Goal: Check status: Check status

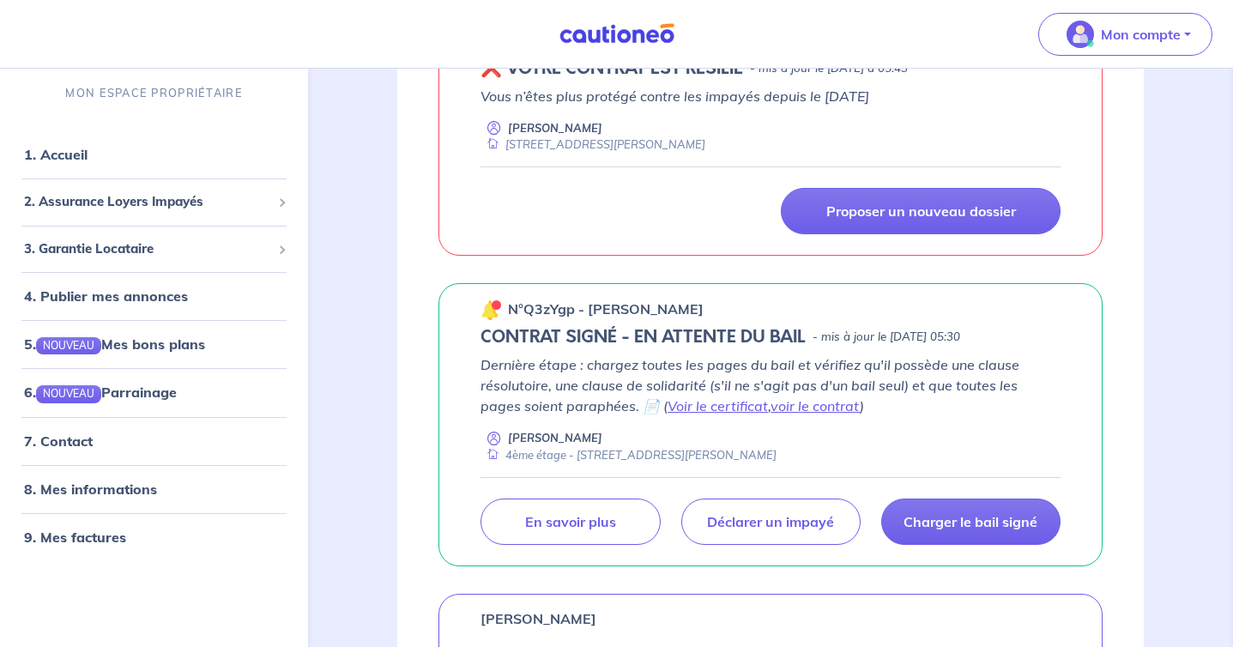
scroll to position [364, 0]
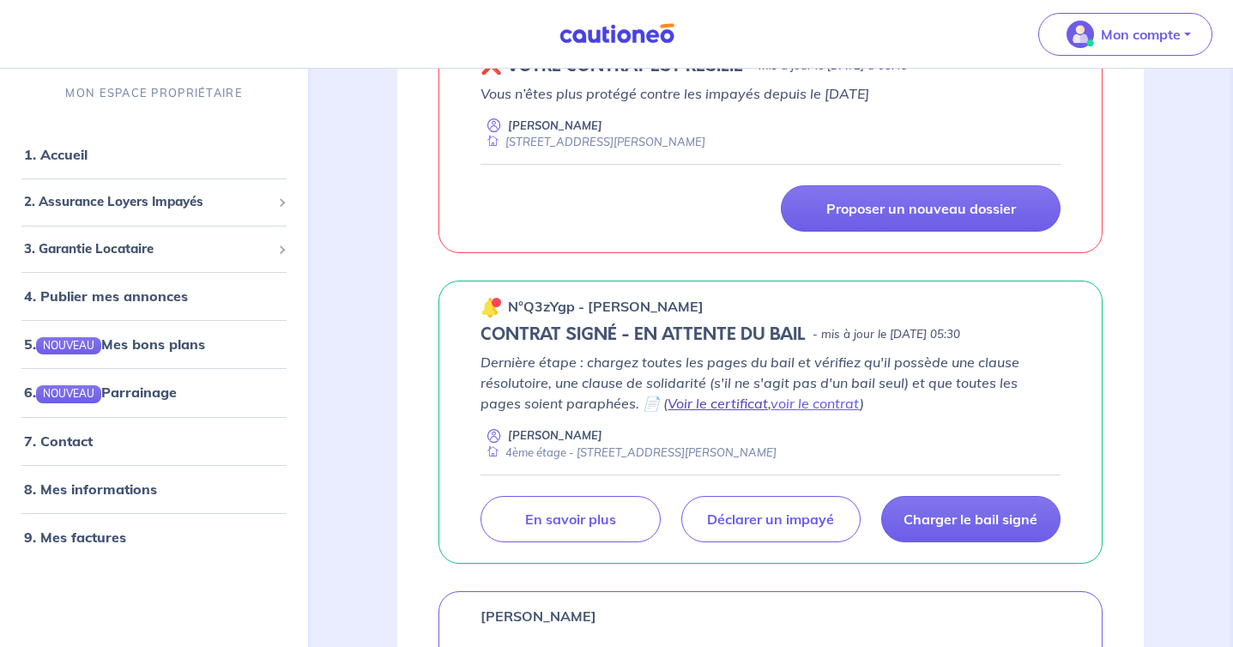
click at [693, 405] on link "Voir le certificat" at bounding box center [717, 403] width 100 height 17
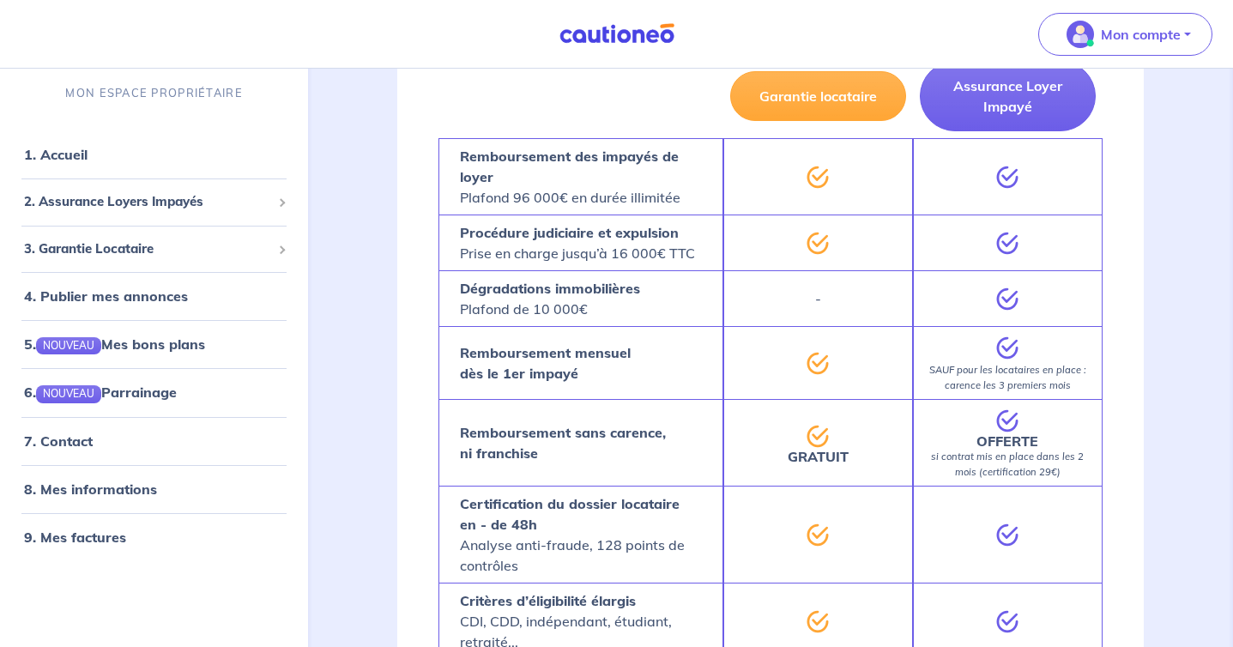
scroll to position [1781, 0]
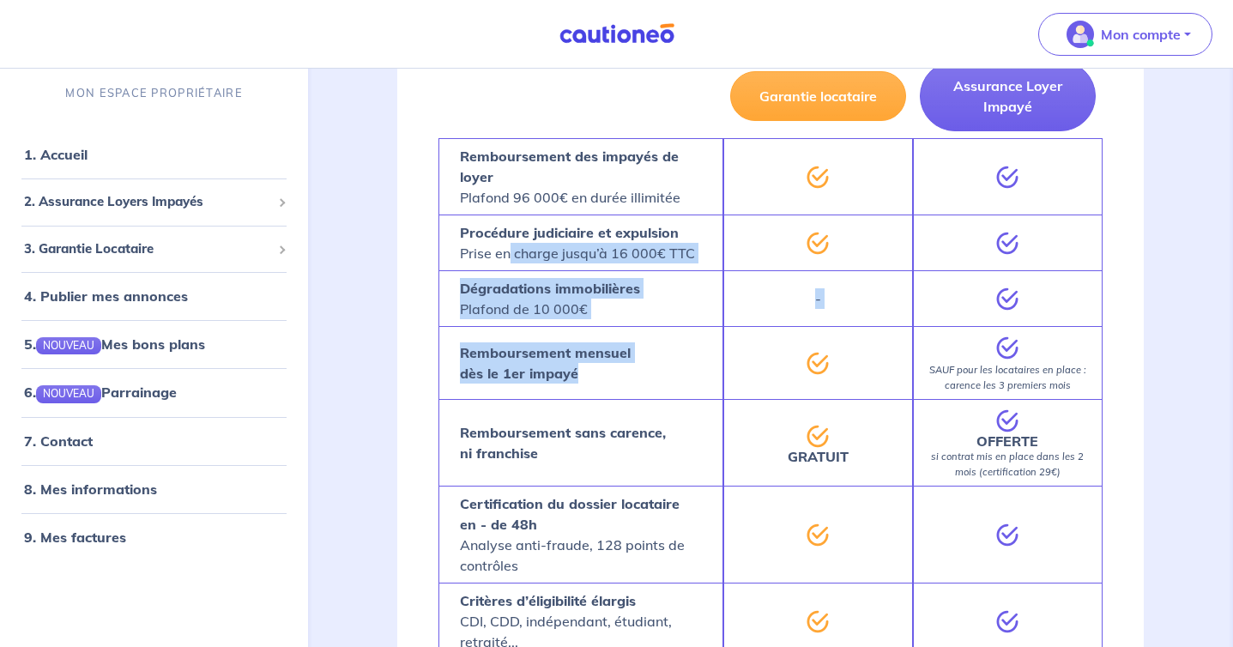
drag, startPoint x: 510, startPoint y: 246, endPoint x: 623, endPoint y: 388, distance: 180.7
click at [623, 388] on div "Garantie locataire Assurance Loyer Impayé Remboursement des impayés de loyer Pl…" at bounding box center [770, 418] width 664 height 729
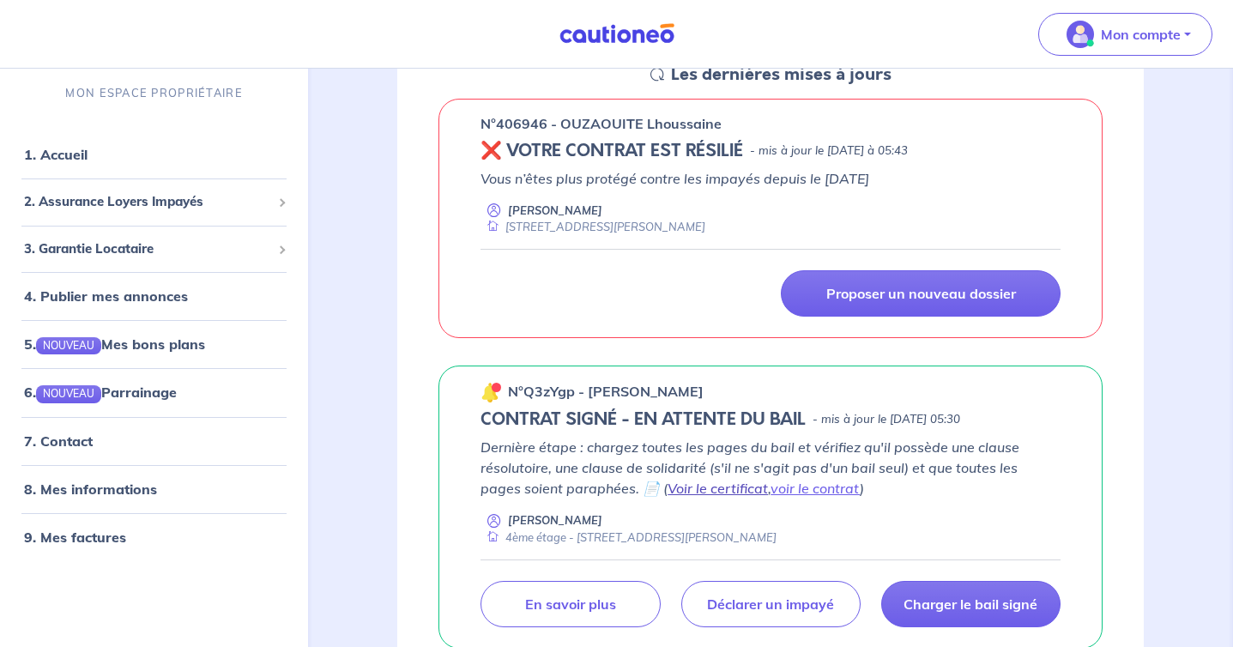
scroll to position [473, 0]
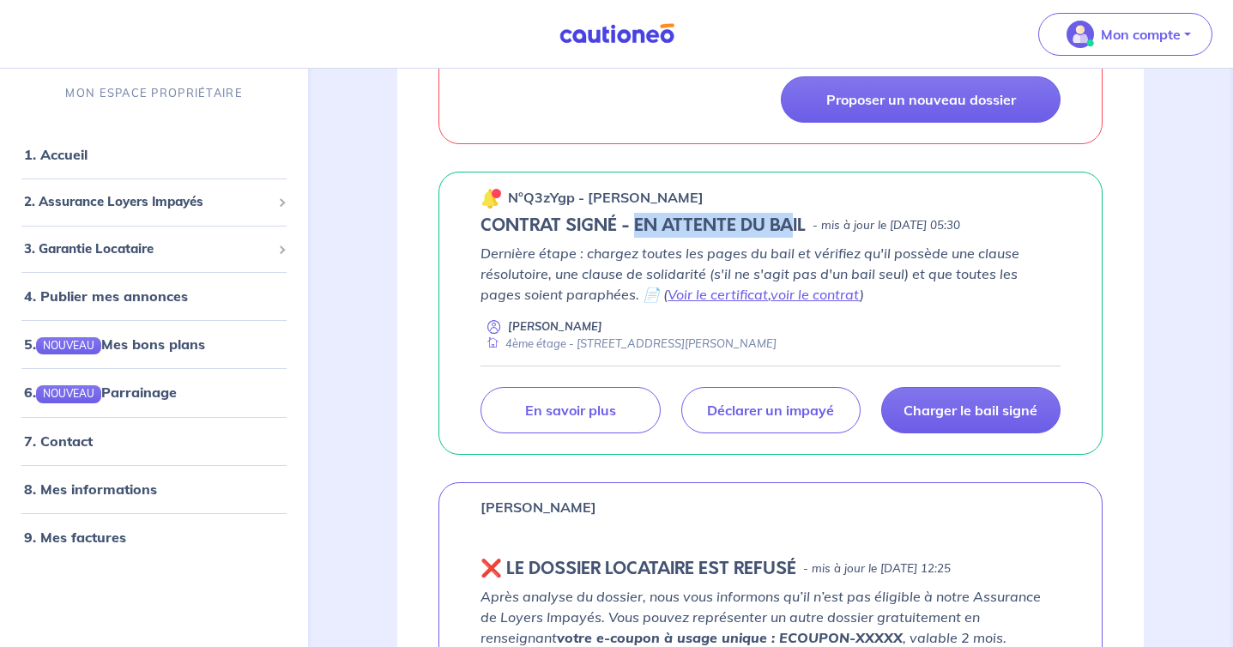
drag, startPoint x: 793, startPoint y: 216, endPoint x: 637, endPoint y: 218, distance: 156.1
click at [637, 218] on h5 "CONTRAT SIGNÉ - EN ATTENTE DU BAIL" at bounding box center [642, 225] width 325 height 21
drag, startPoint x: 805, startPoint y: 220, endPoint x: 639, endPoint y: 225, distance: 165.6
click at [639, 225] on h5 "CONTRAT SIGNÉ - EN ATTENTE DU BAIL" at bounding box center [642, 225] width 325 height 21
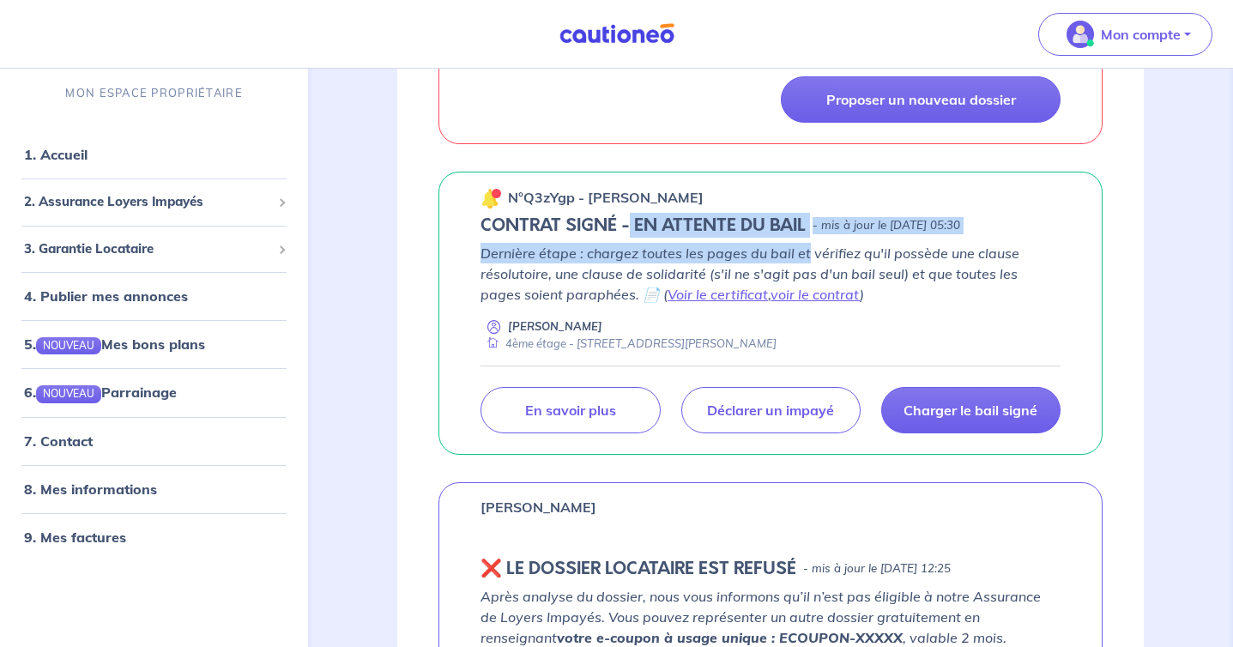
drag, startPoint x: 627, startPoint y: 224, endPoint x: 808, endPoint y: 246, distance: 182.4
click at [808, 246] on div "n°Q3zYgp - [PERSON_NAME] CONTRAT SIGNÉ - EN ATTENTE DU BAIL - mis à jour le [DA…" at bounding box center [770, 313] width 664 height 283
